Goal: Check status: Check status

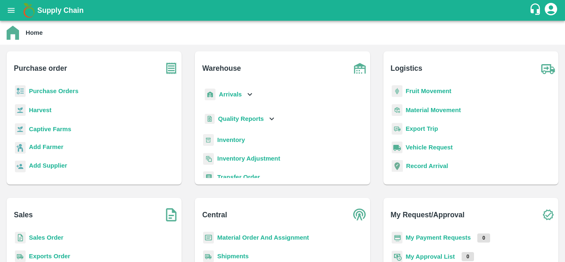
click at [419, 86] on p "Fruit Movement" at bounding box center [429, 90] width 46 height 9
click at [422, 91] on b "Fruit Movement" at bounding box center [429, 91] width 46 height 7
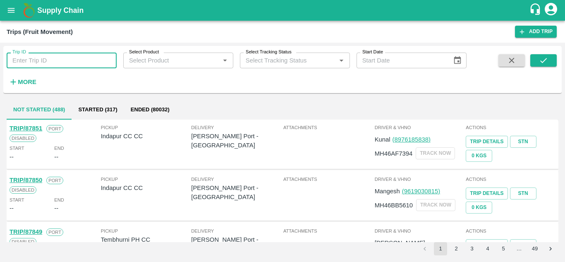
click at [68, 59] on input "Trip ID" at bounding box center [62, 61] width 110 height 16
paste input "87792"
type input "87792"
click at [542, 60] on icon "submit" at bounding box center [543, 60] width 9 height 9
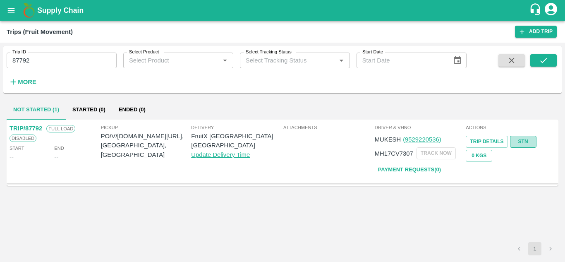
click at [524, 140] on link "STN" at bounding box center [523, 142] width 26 height 12
